Goal: Communication & Community: Answer question/provide support

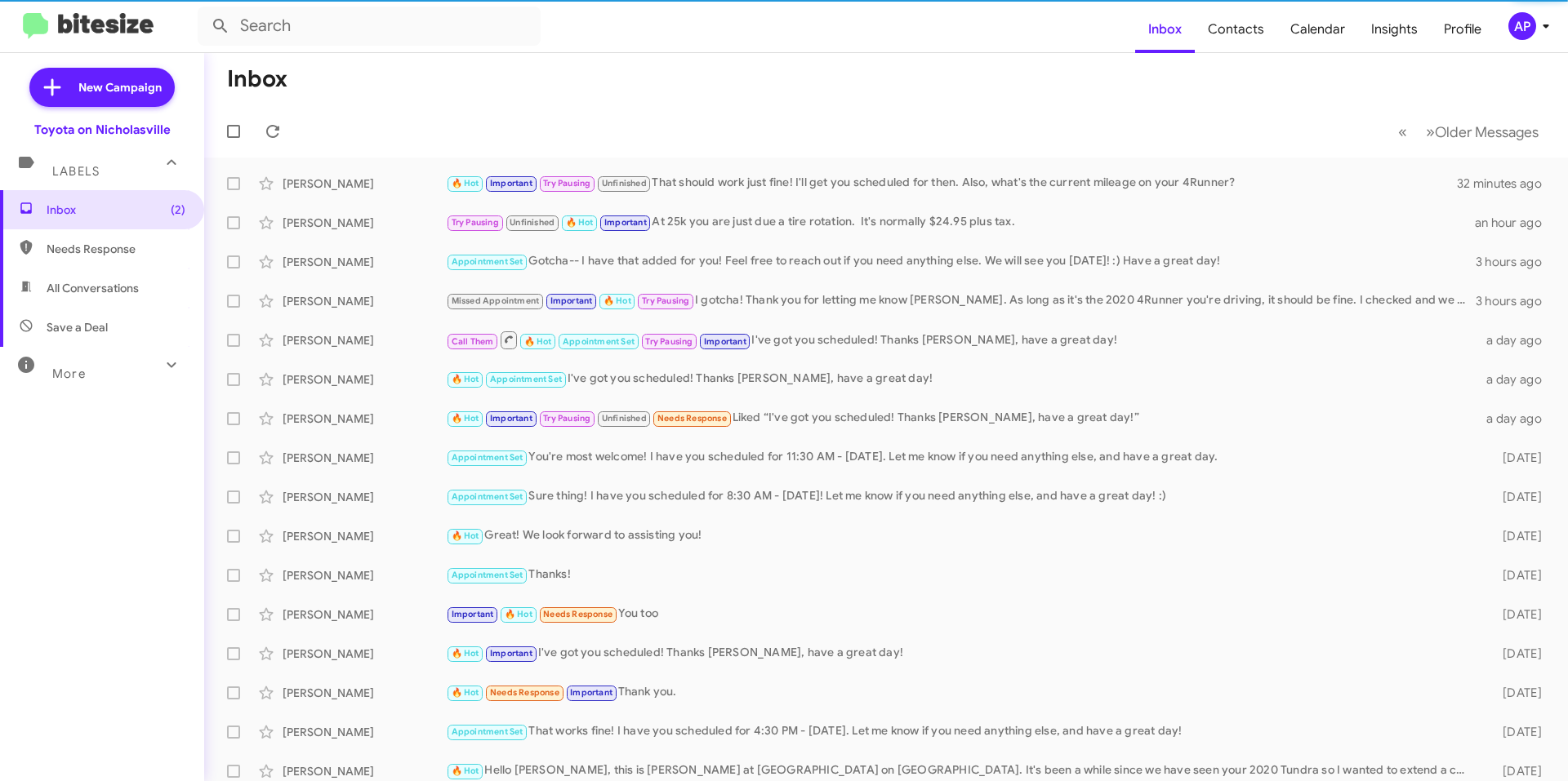
click at [119, 290] on span "All Conversations" at bounding box center [92, 288] width 92 height 16
type input "in:all-conversations"
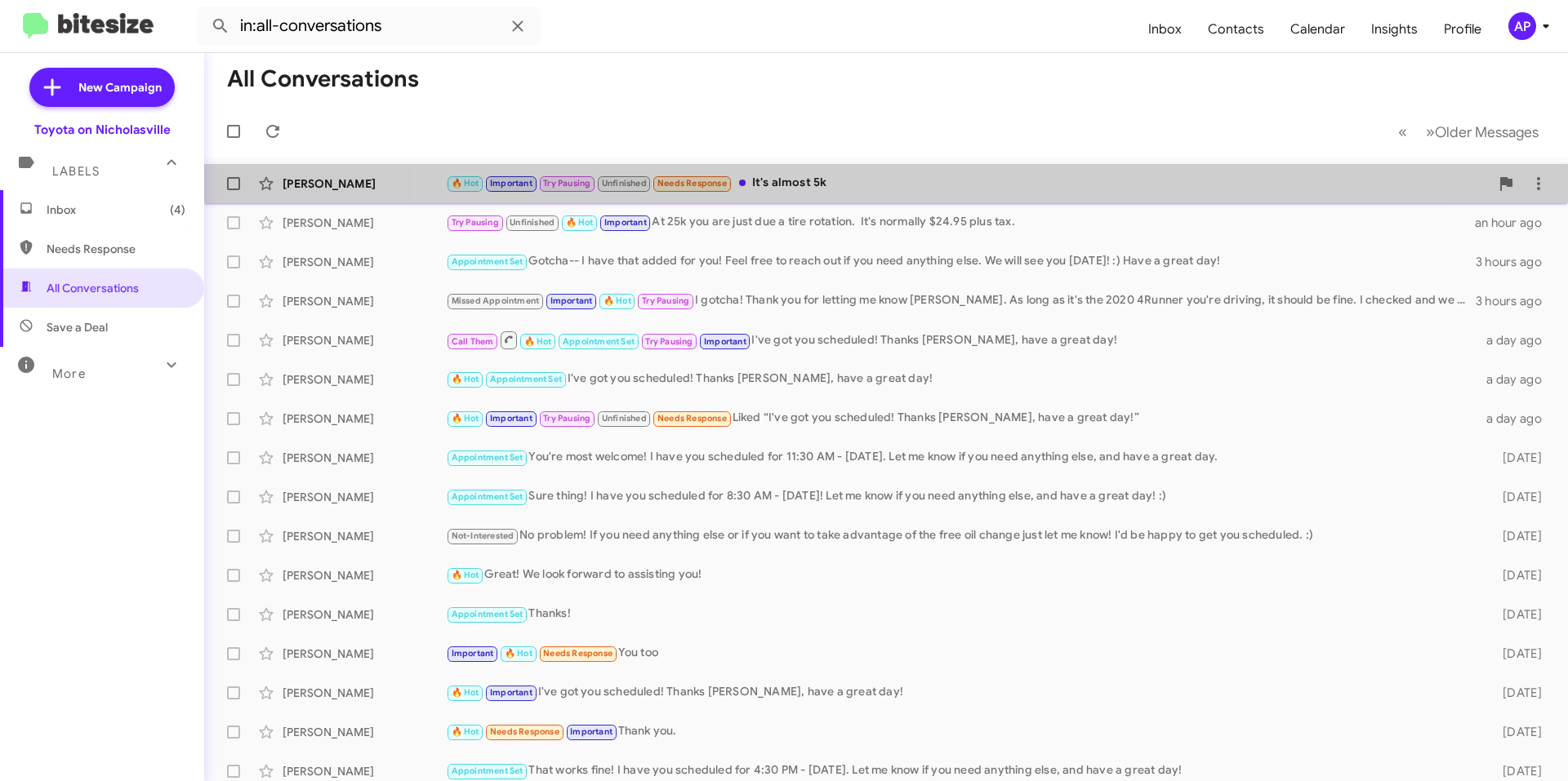
click at [899, 171] on div "[PERSON_NAME] 🔥 Hot Important Try Pausing Unfinished Needs Response It's almost…" at bounding box center [886, 184] width 1338 height 33
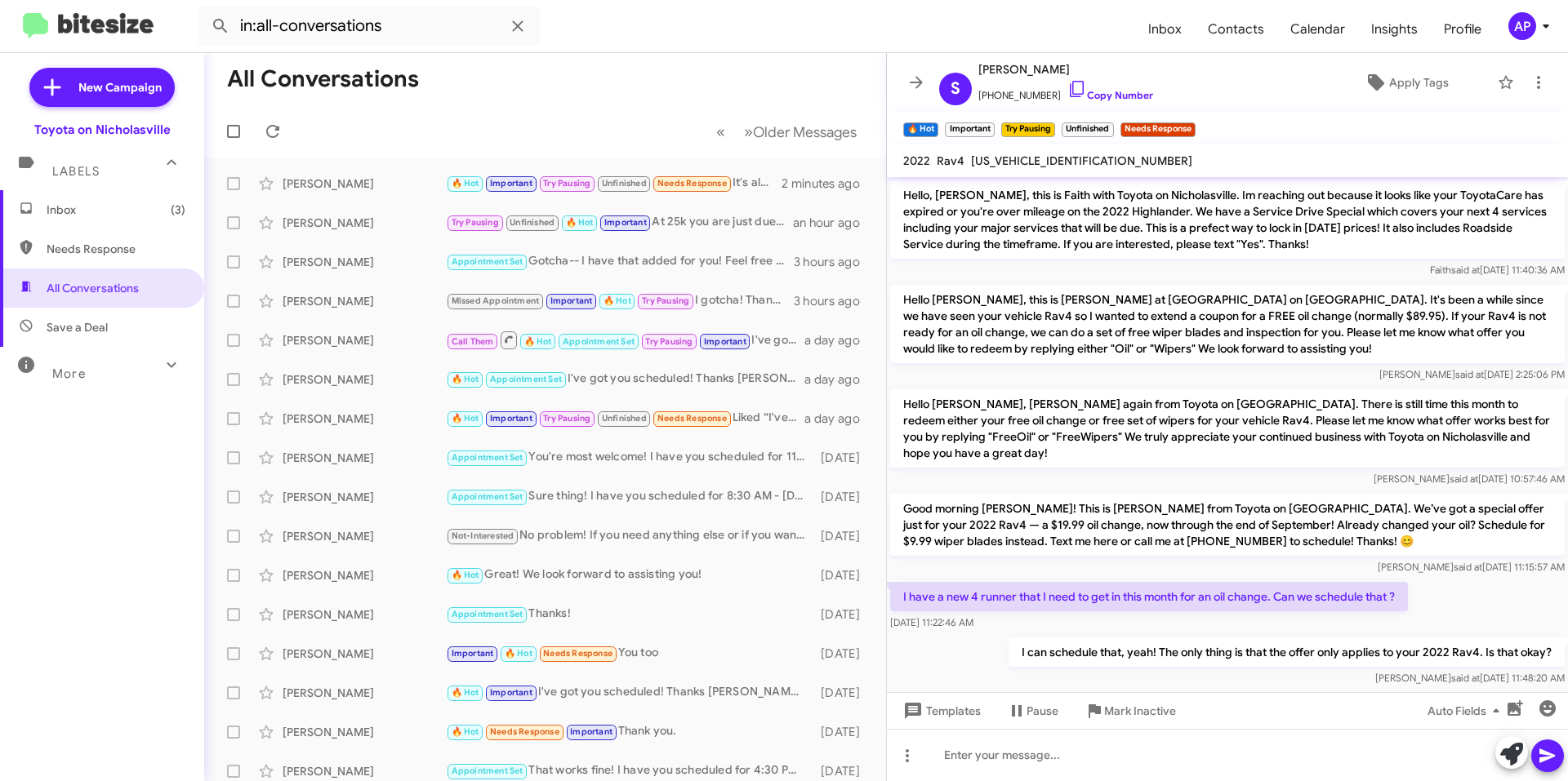
scroll to position [913, 0]
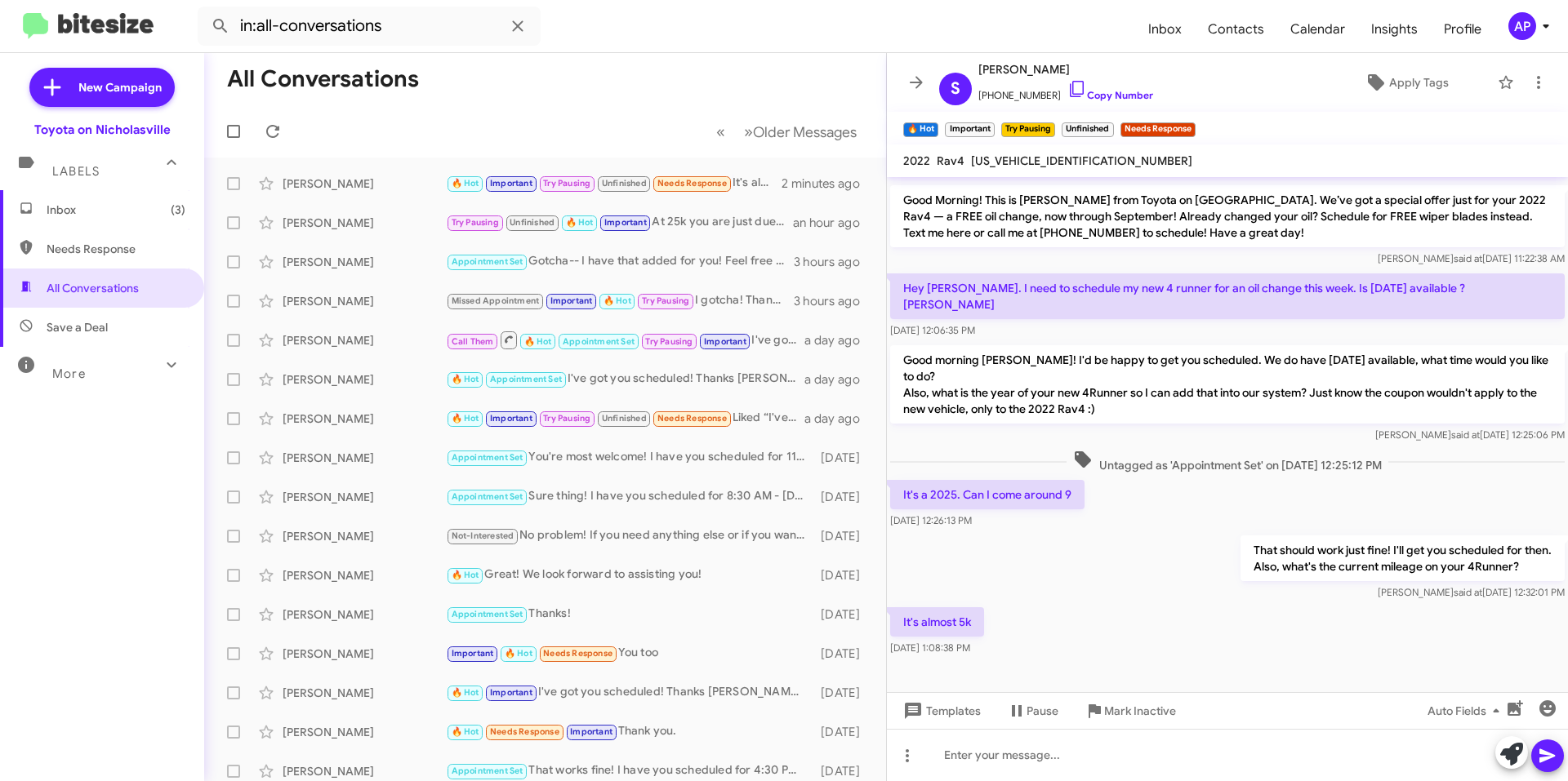
click at [1037, 156] on span "[US_VEHICLE_IDENTIFICATION_NUMBER]" at bounding box center [1082, 161] width 221 height 14
copy span "[US_VEHICLE_IDENTIFICATION_NUMBER]"
click at [998, 119] on span "×" at bounding box center [992, 122] width 13 height 20
click at [1001, 122] on span "×" at bounding box center [997, 122] width 13 height 20
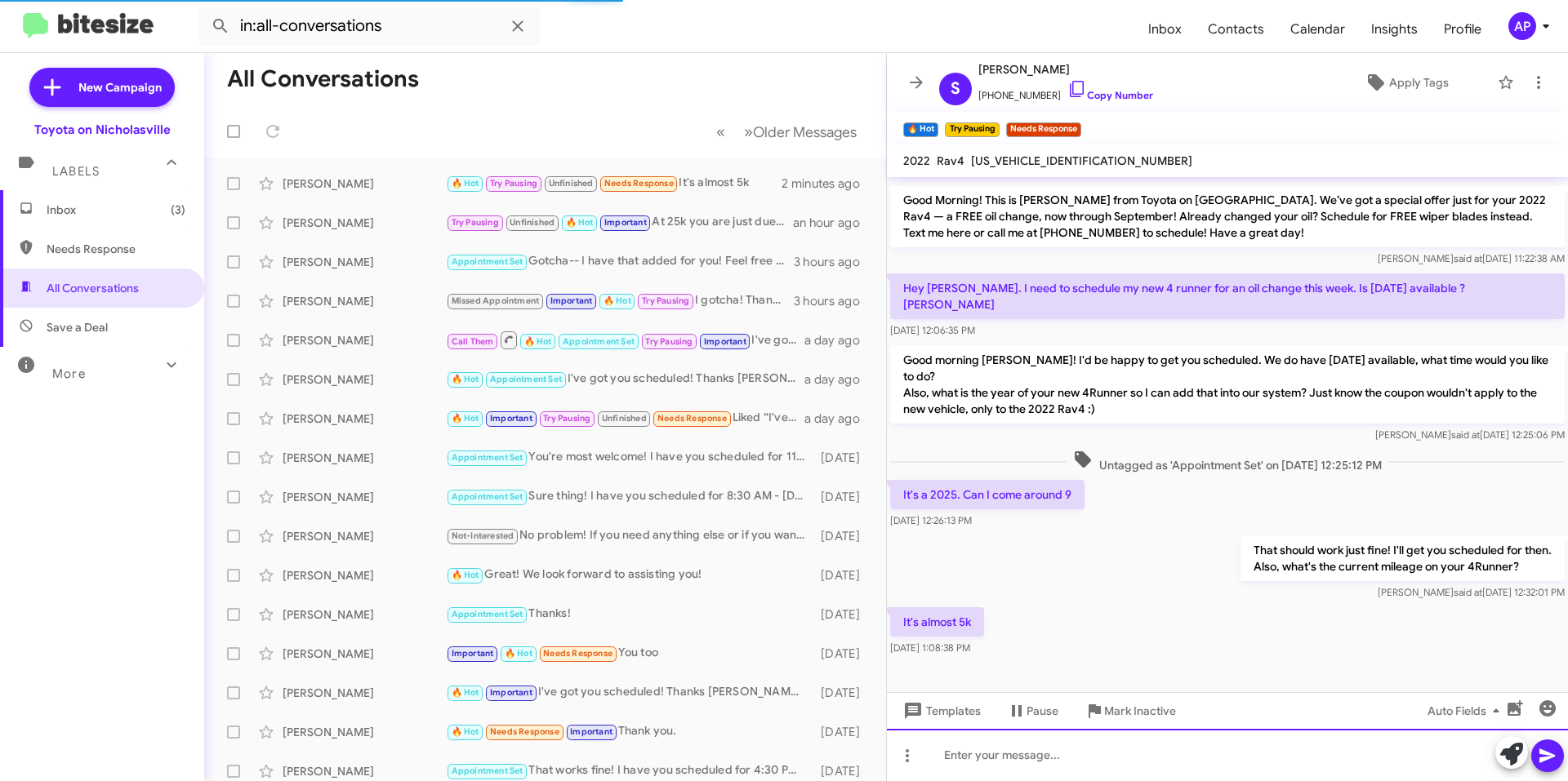
click at [1108, 745] on div at bounding box center [1228, 756] width 681 height 52
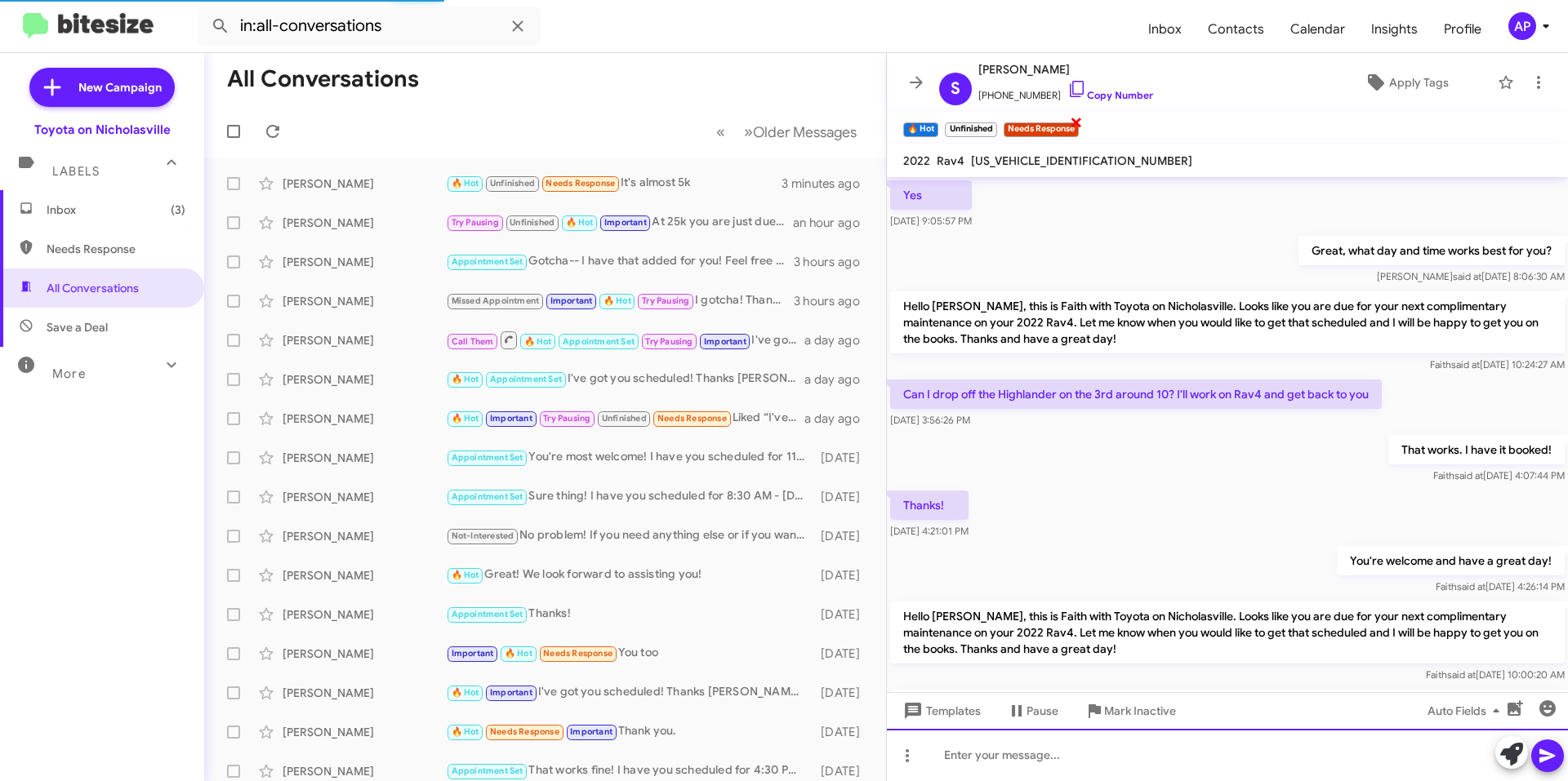
scroll to position [81, 0]
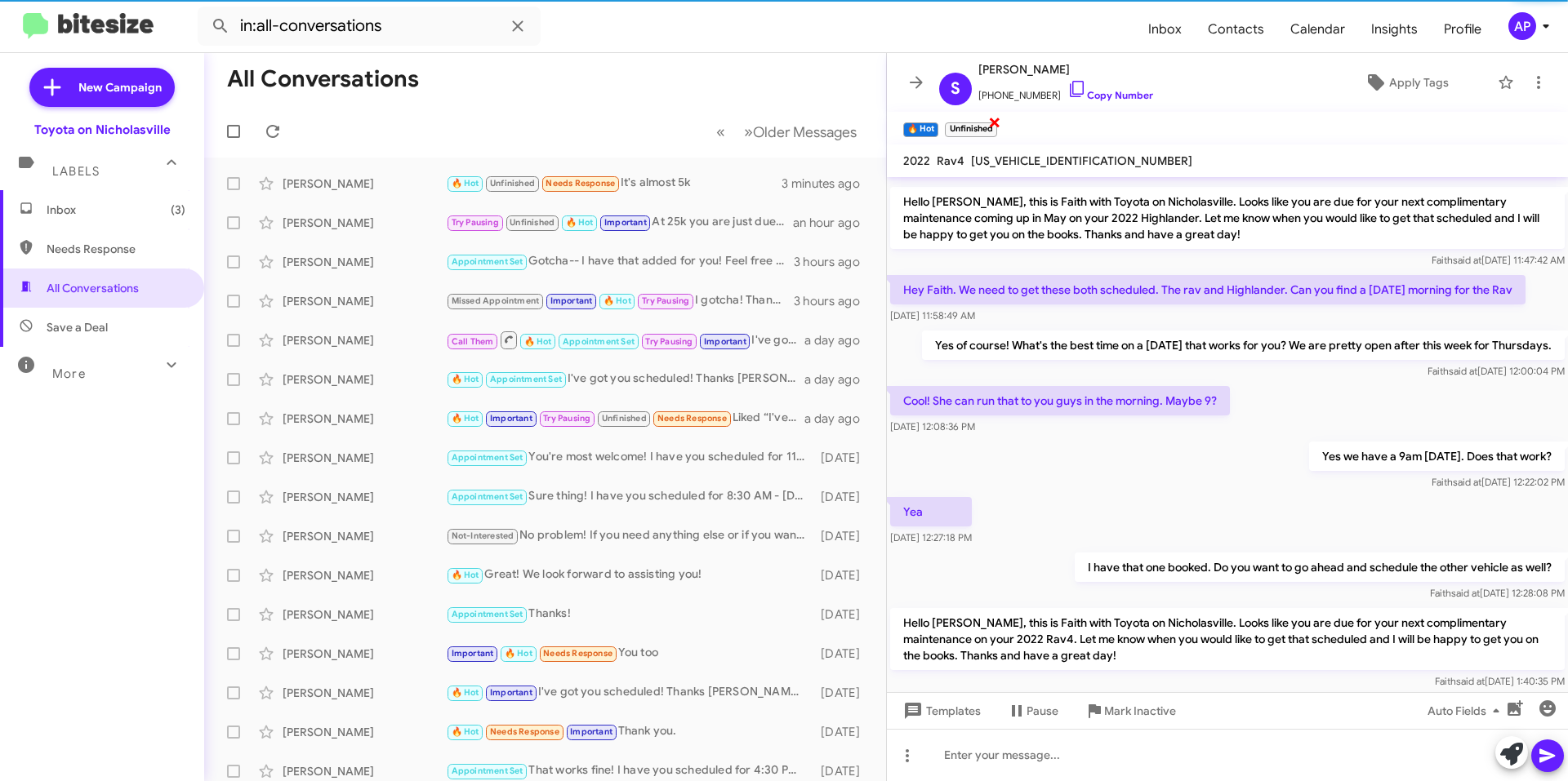
click at [998, 122] on span "×" at bounding box center [995, 122] width 13 height 20
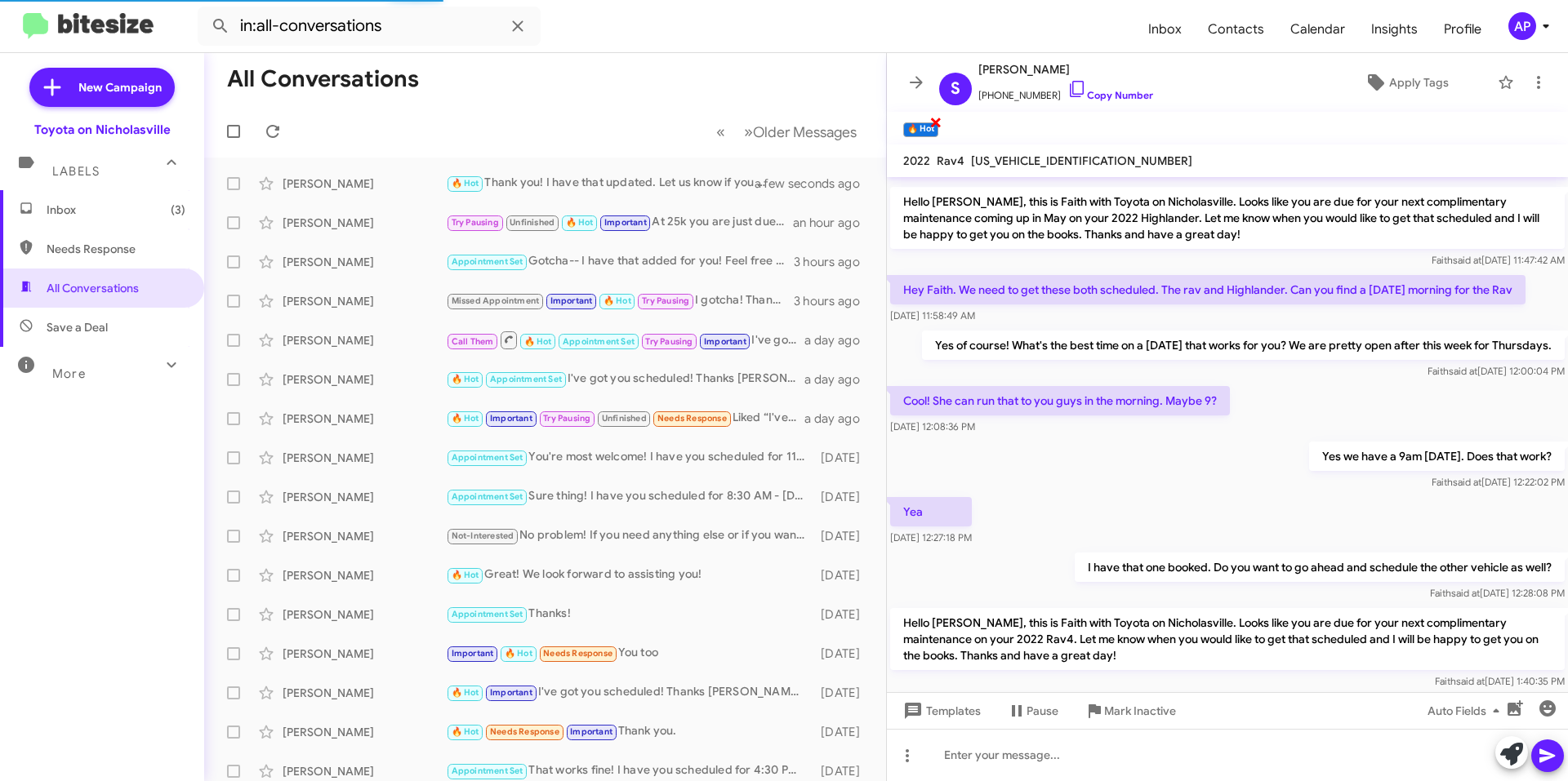
click at [937, 123] on span "×" at bounding box center [936, 122] width 13 height 20
click at [1404, 76] on span "Apply Tags" at bounding box center [1420, 82] width 60 height 29
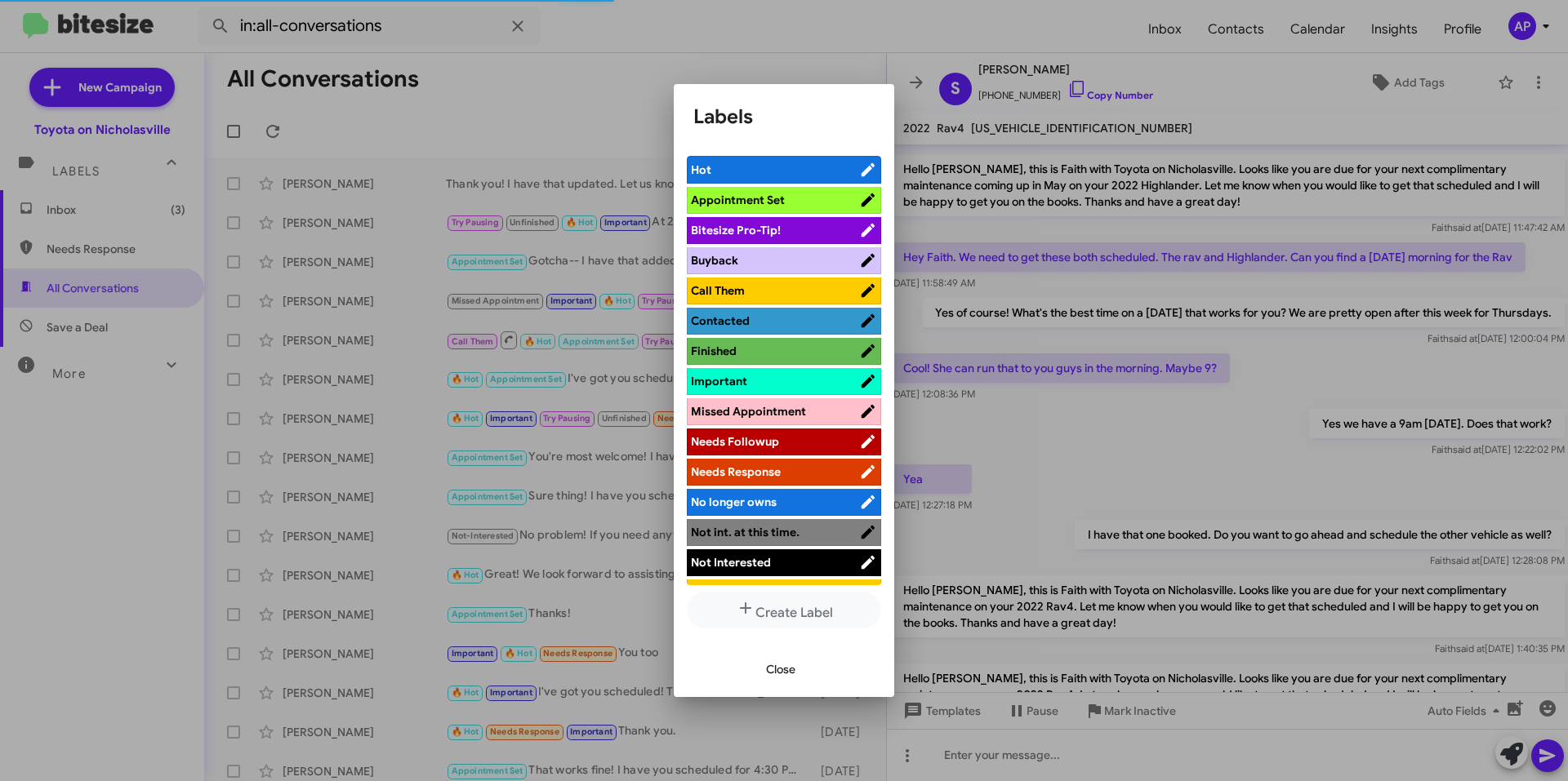
click at [779, 195] on span "Appointment Set" at bounding box center [738, 200] width 94 height 14
click at [795, 662] on span "Close" at bounding box center [780, 670] width 29 height 29
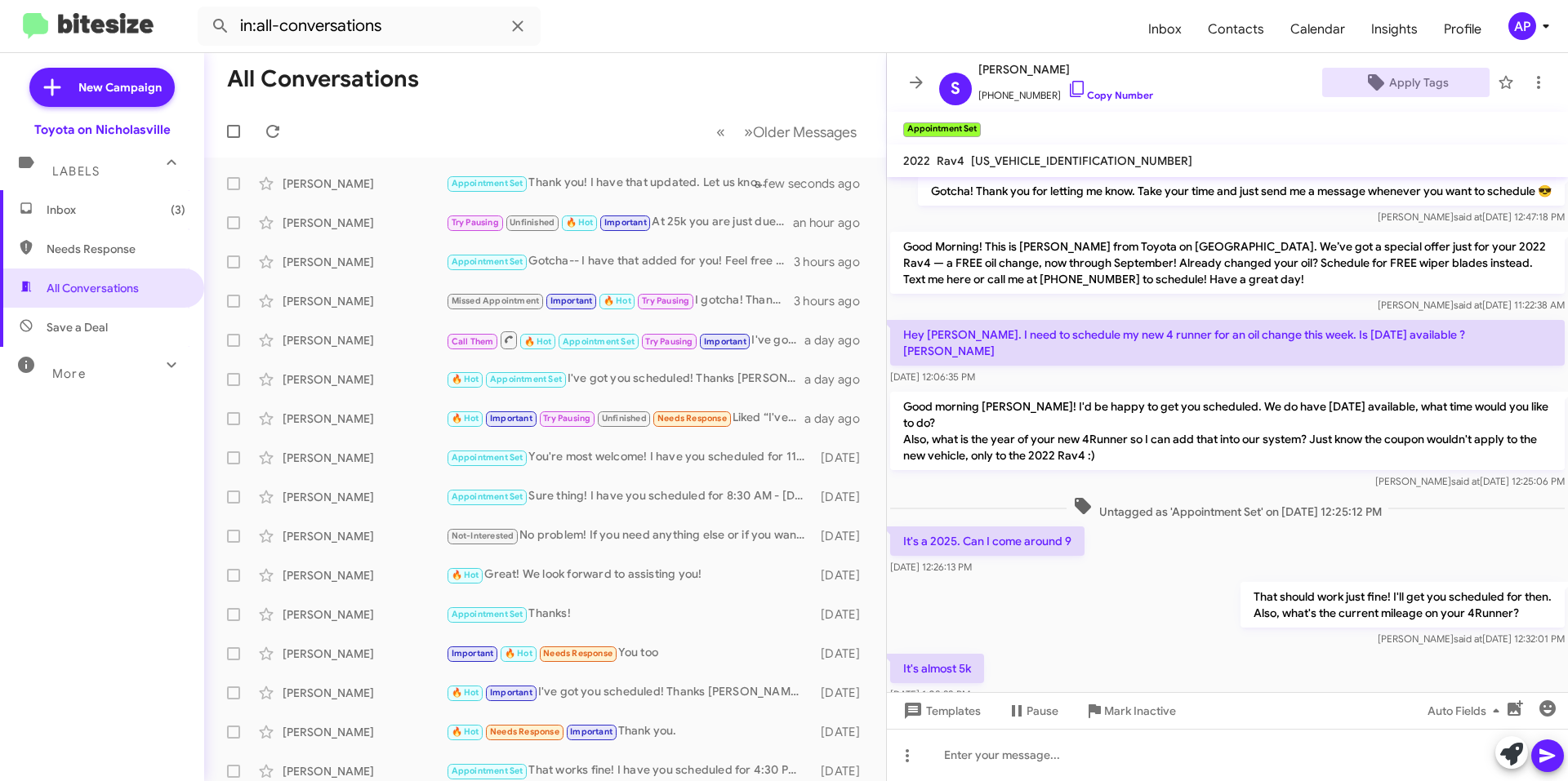
scroll to position [3911, 0]
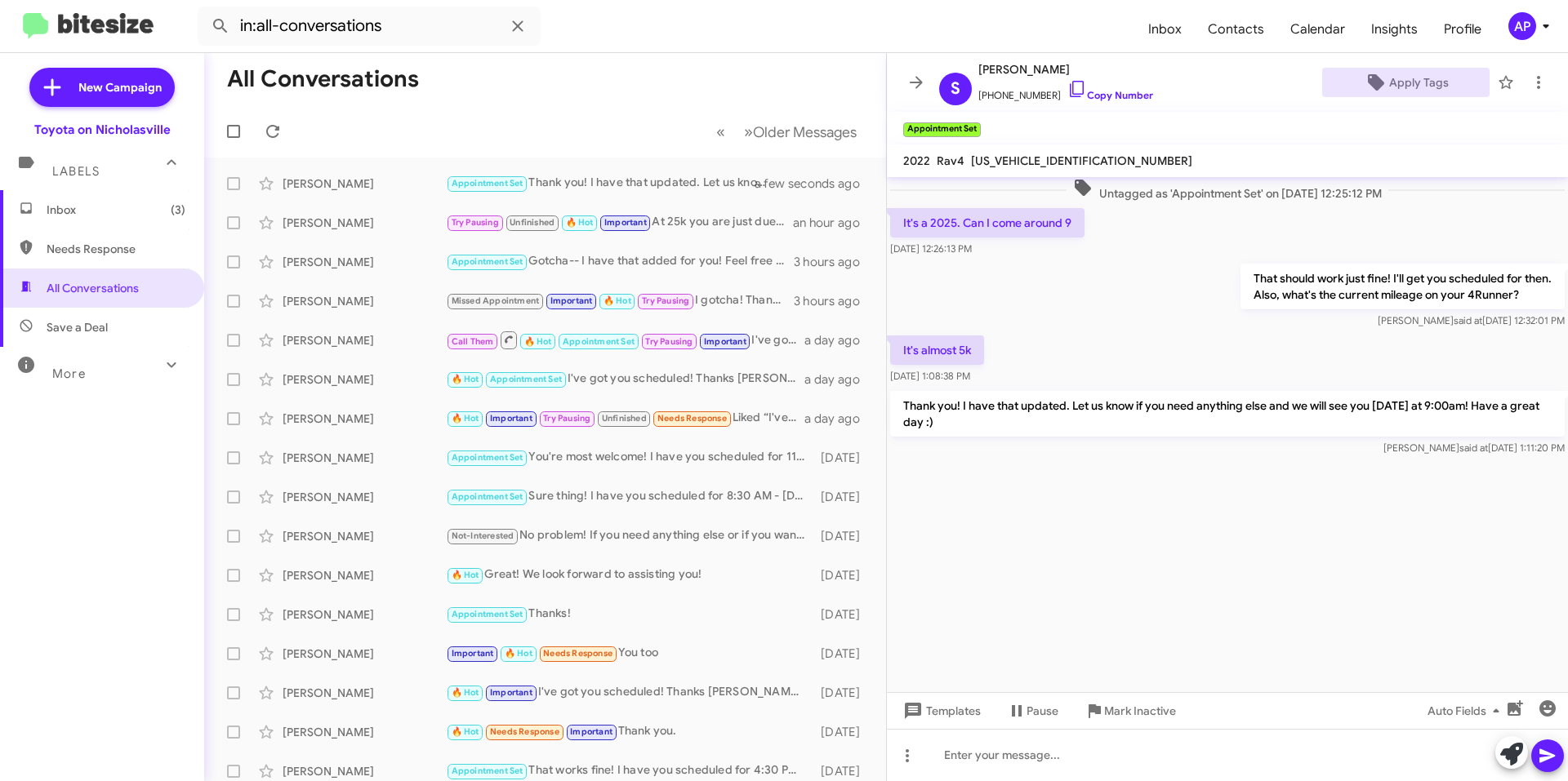
click at [907, 84] on icon at bounding box center [916, 82] width 20 height 20
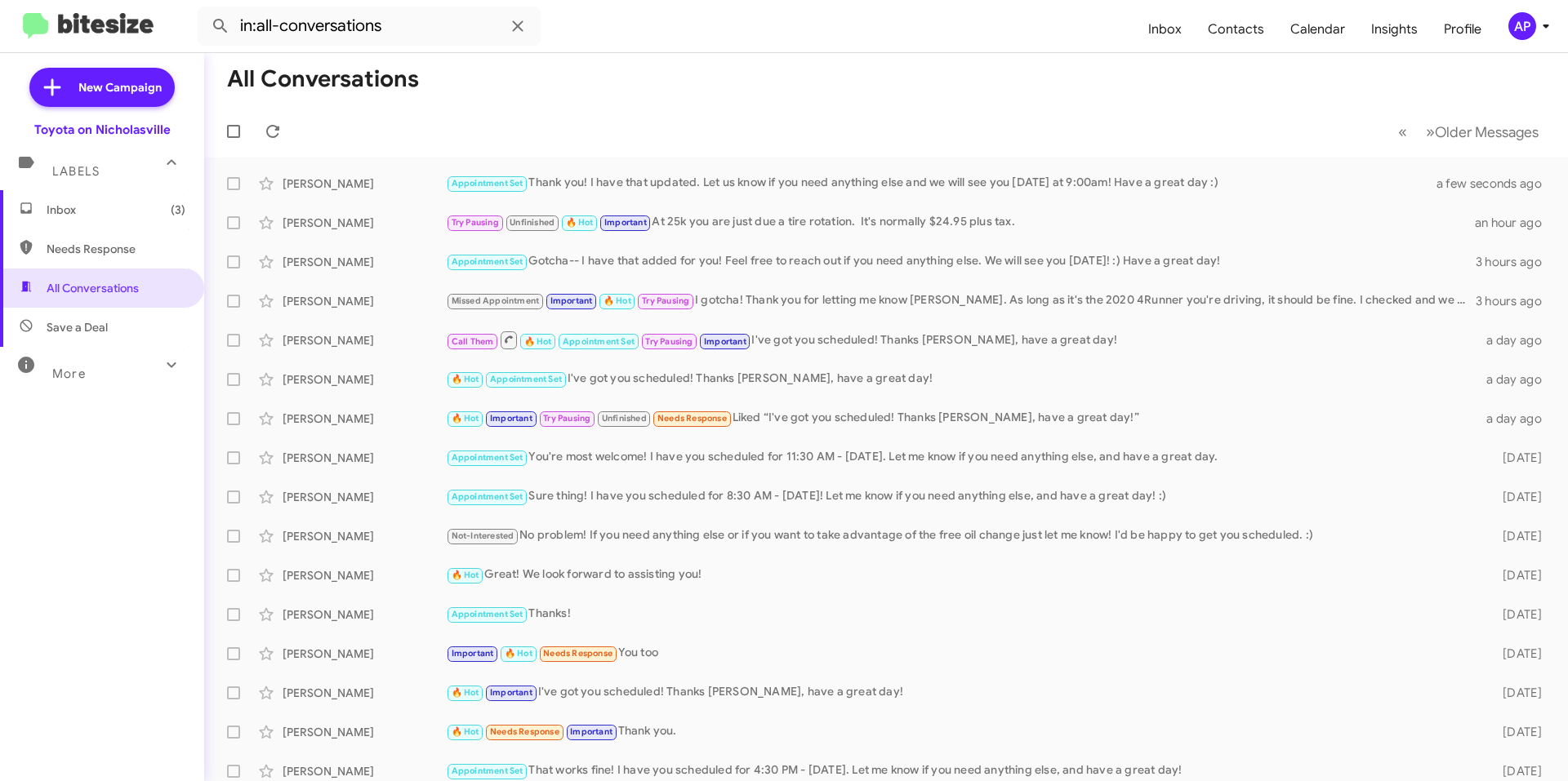
click at [137, 215] on span "Inbox (3)" at bounding box center [115, 210] width 139 height 16
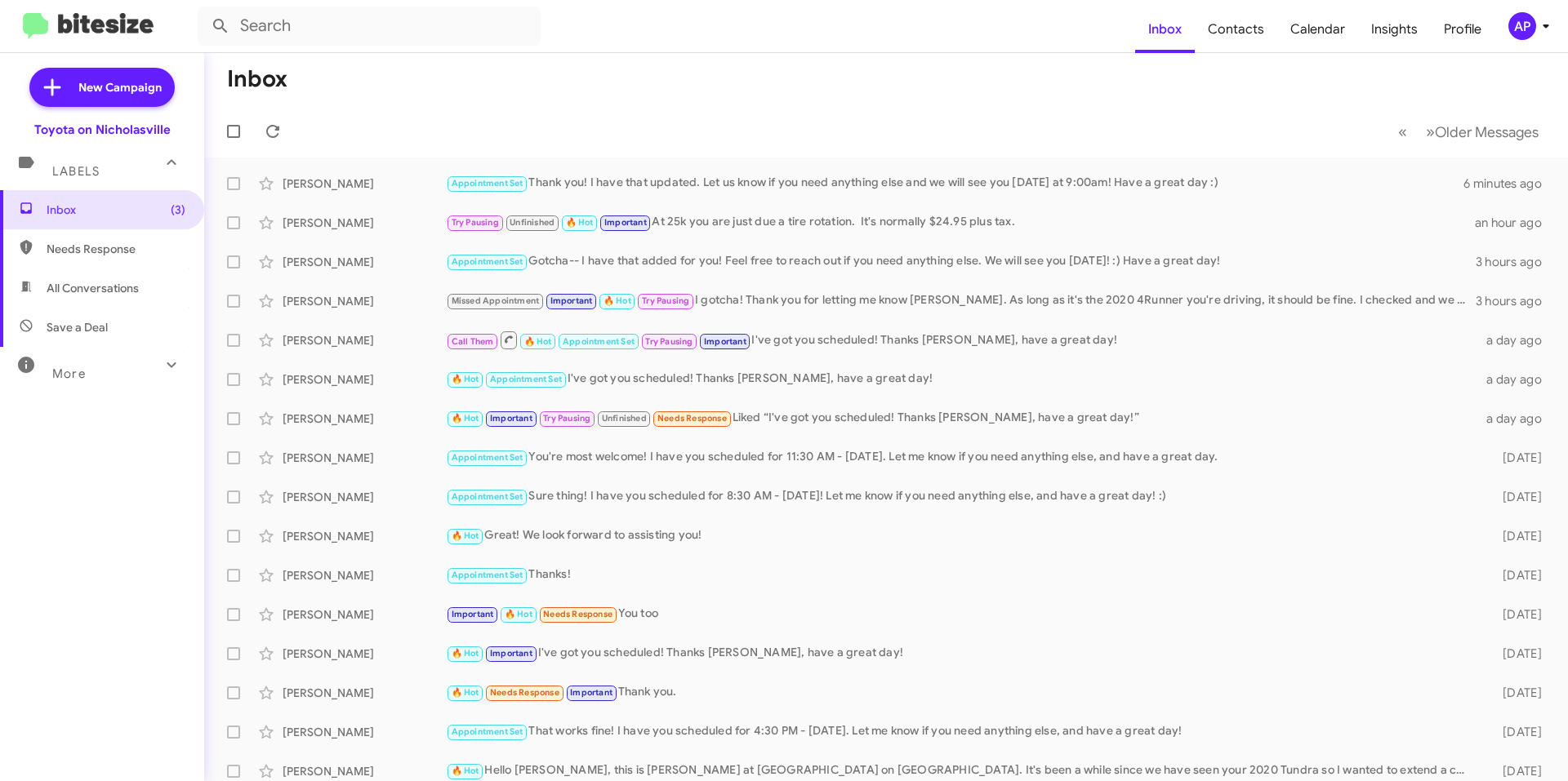
click at [497, 117] on mat-toolbar-row "« Previous » Next Older Messages" at bounding box center [886, 131] width 1364 height 52
click at [155, 286] on span "All Conversations" at bounding box center [102, 288] width 205 height 39
type input "in:all-conversations"
